Goal: Task Accomplishment & Management: Use online tool/utility

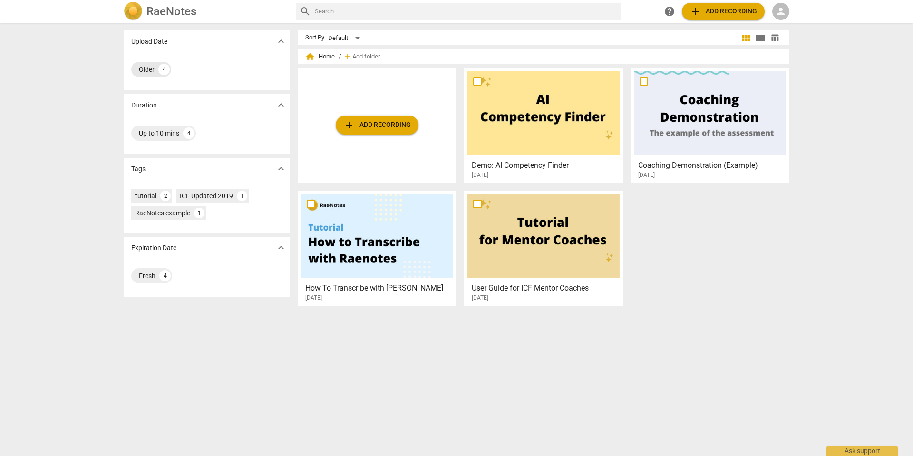
click at [143, 71] on div "Older" at bounding box center [147, 70] width 16 height 10
click at [142, 69] on div "Older" at bounding box center [147, 70] width 16 height 10
click at [758, 40] on span "view_list" at bounding box center [760, 37] width 11 height 11
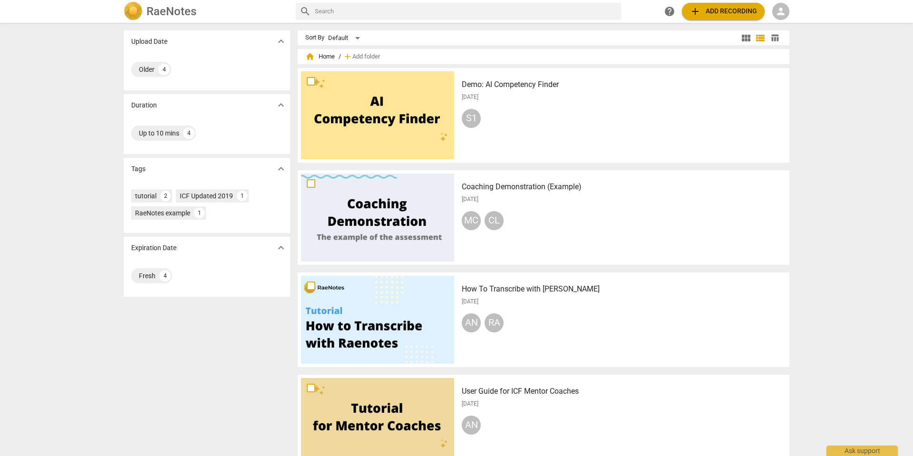
click at [741, 38] on span "view_module" at bounding box center [746, 37] width 11 height 11
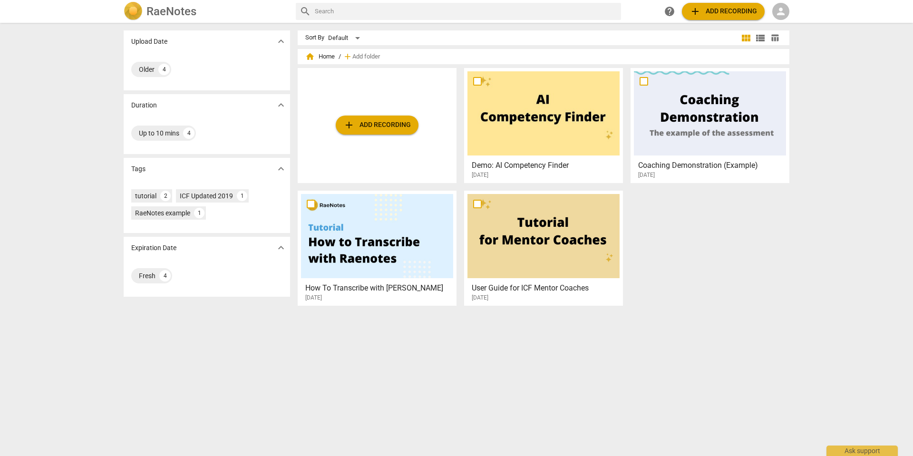
click at [786, 9] on span "person" at bounding box center [780, 11] width 11 height 11
click at [784, 22] on li "Login" at bounding box center [790, 22] width 34 height 23
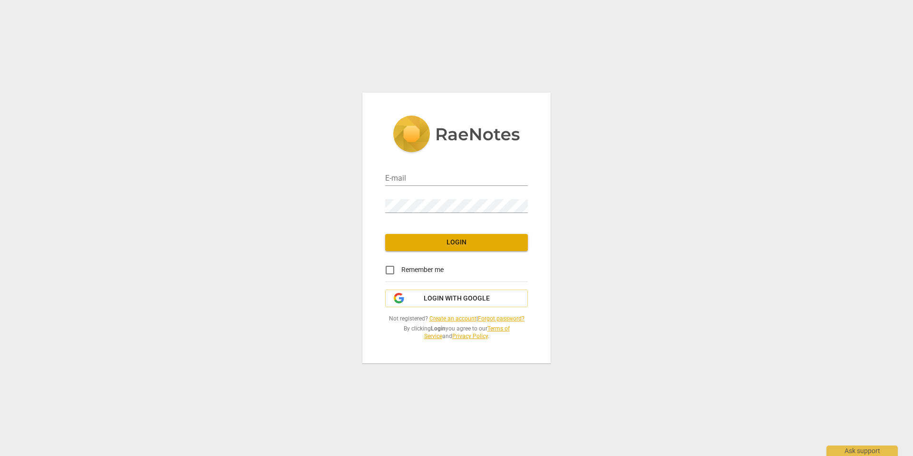
type input "[PERSON_NAME][EMAIL_ADDRESS][DOMAIN_NAME]"
click at [464, 242] on span "Login" at bounding box center [456, 243] width 127 height 10
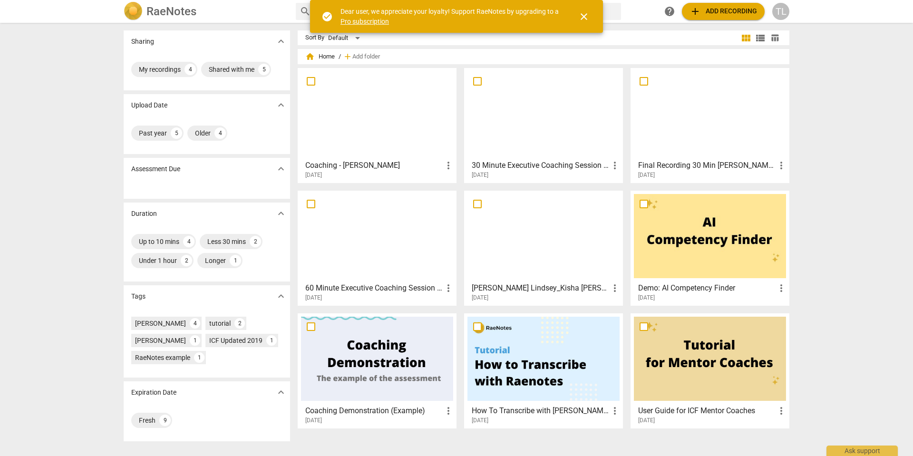
click at [387, 124] on div at bounding box center [377, 113] width 152 height 84
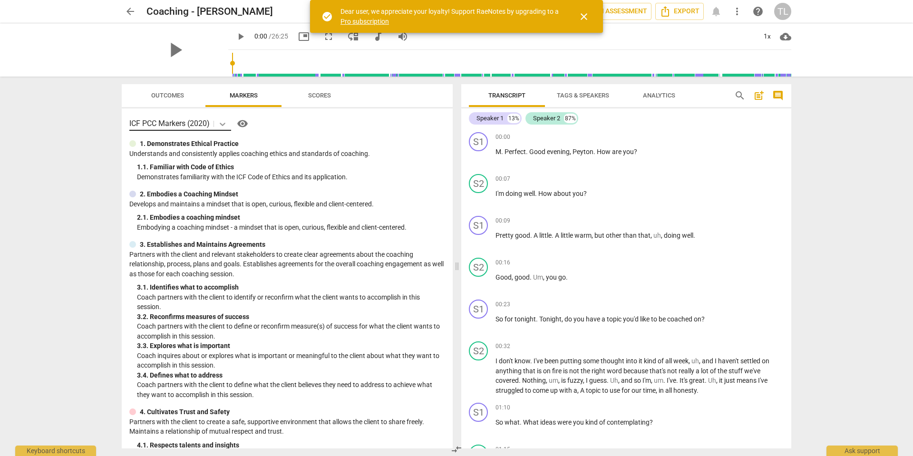
click at [225, 124] on icon at bounding box center [223, 124] width 6 height 3
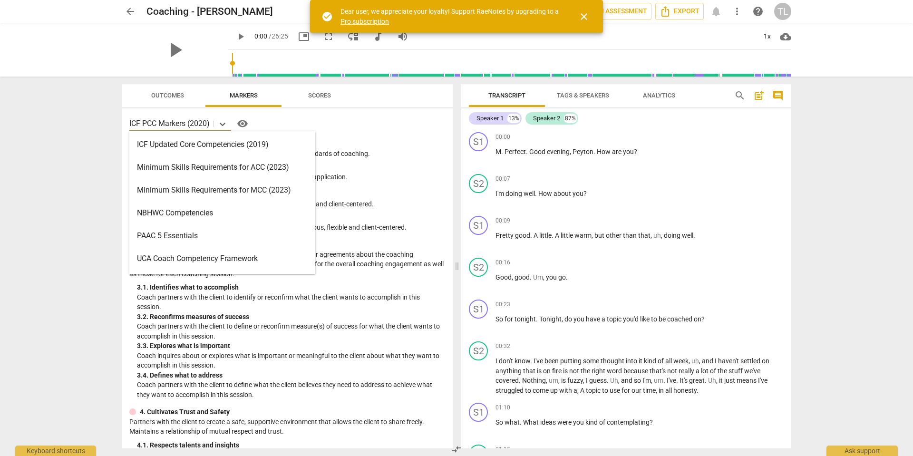
scroll to position [177, 0]
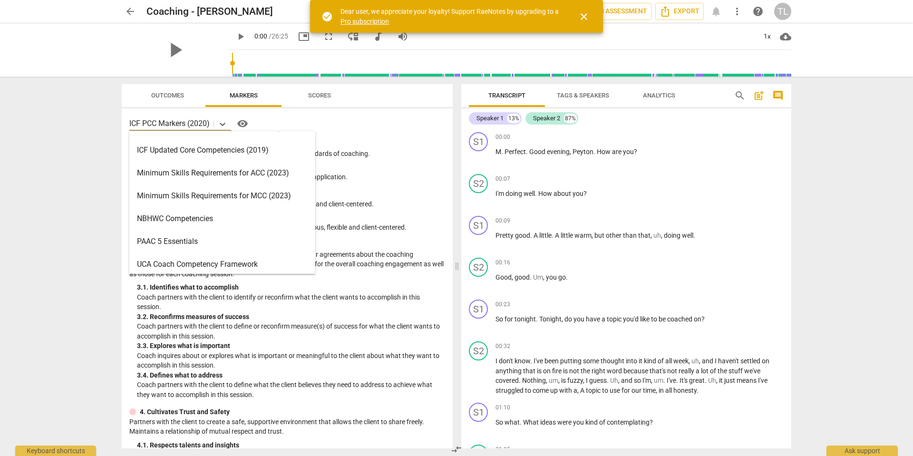
click at [184, 173] on div "Minimum Skills Requirements for ACC (2023)" at bounding box center [222, 173] width 186 height 23
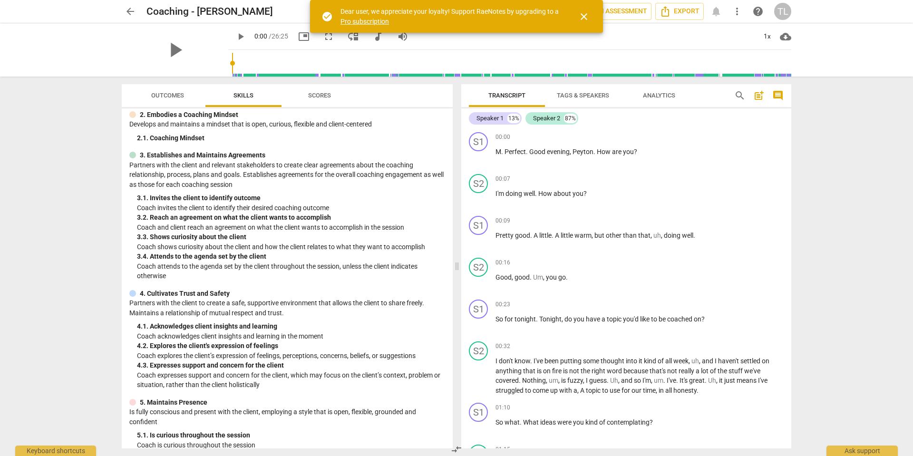
scroll to position [0, 0]
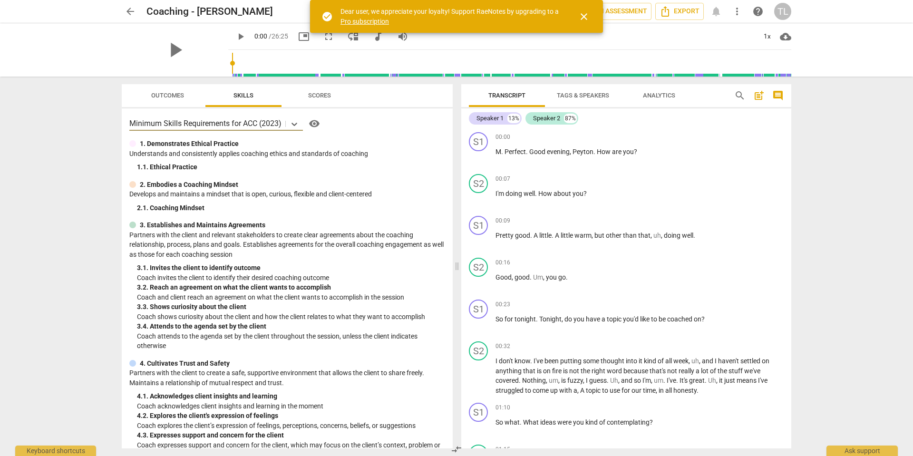
click at [586, 17] on span "close" at bounding box center [583, 16] width 11 height 11
